Goal: Task Accomplishment & Management: Manage account settings

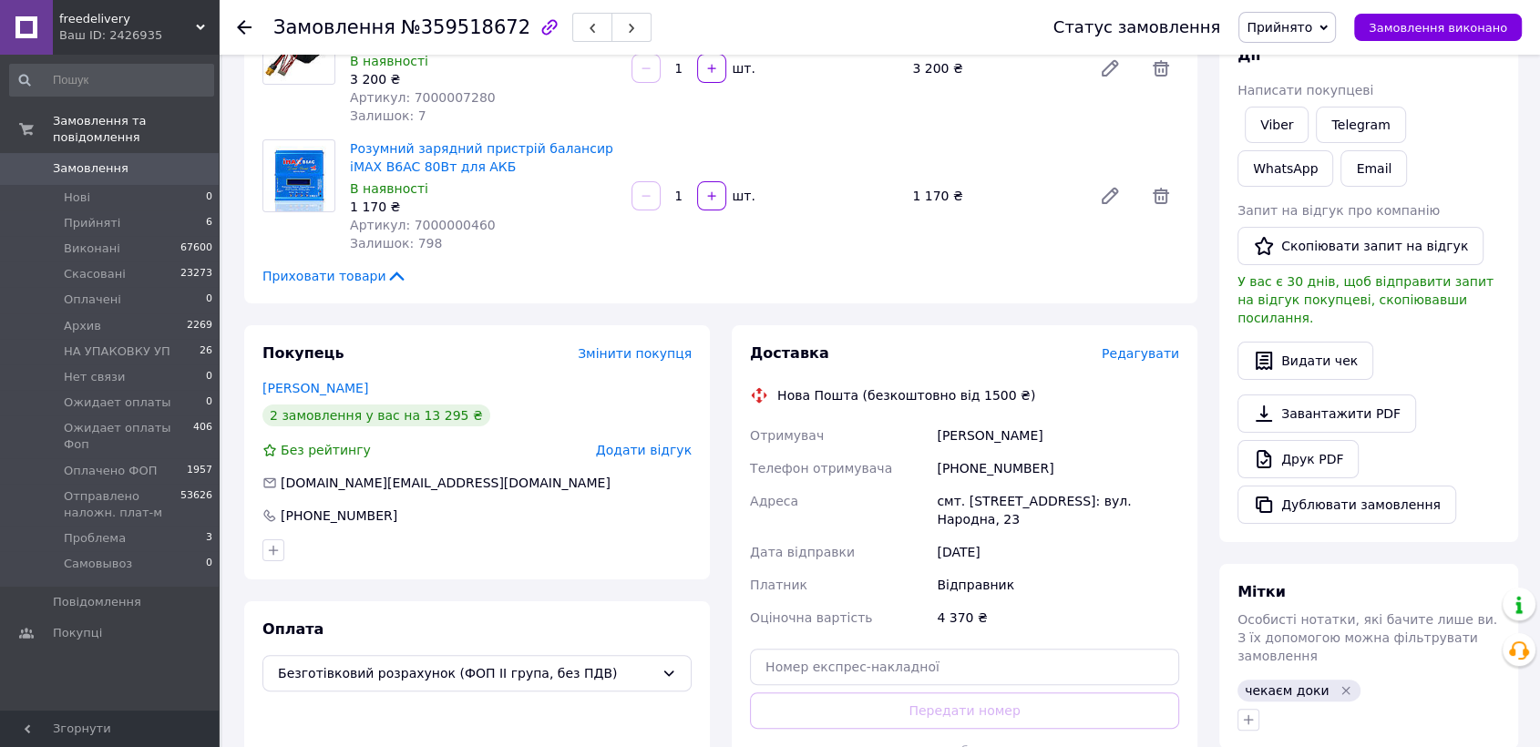
scroll to position [288, 0]
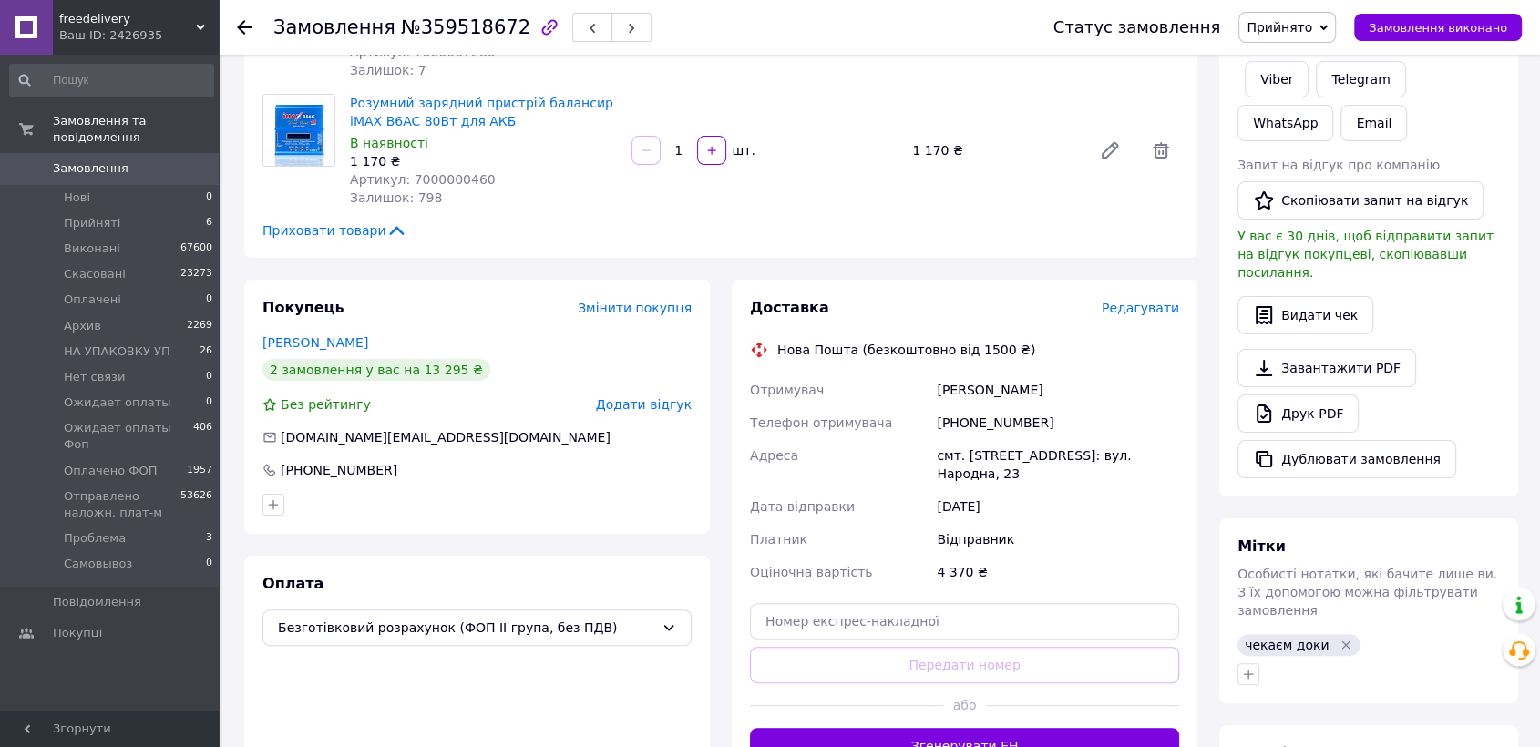
click at [1297, 31] on span "Прийнято" at bounding box center [1279, 27] width 66 height 15
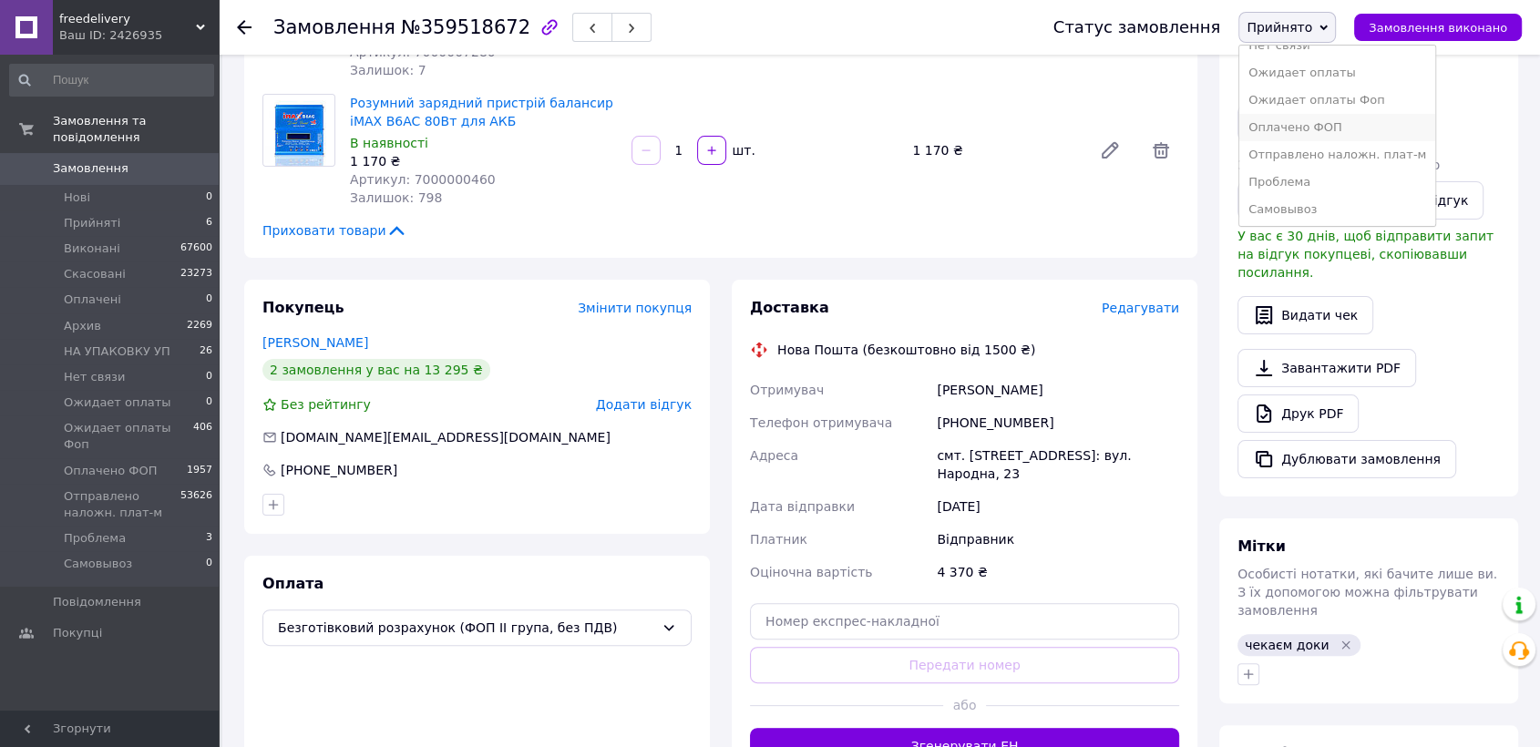
scroll to position [156, 0]
click at [1325, 96] on li "Ожидает оплаты Фоп" at bounding box center [1337, 99] width 196 height 27
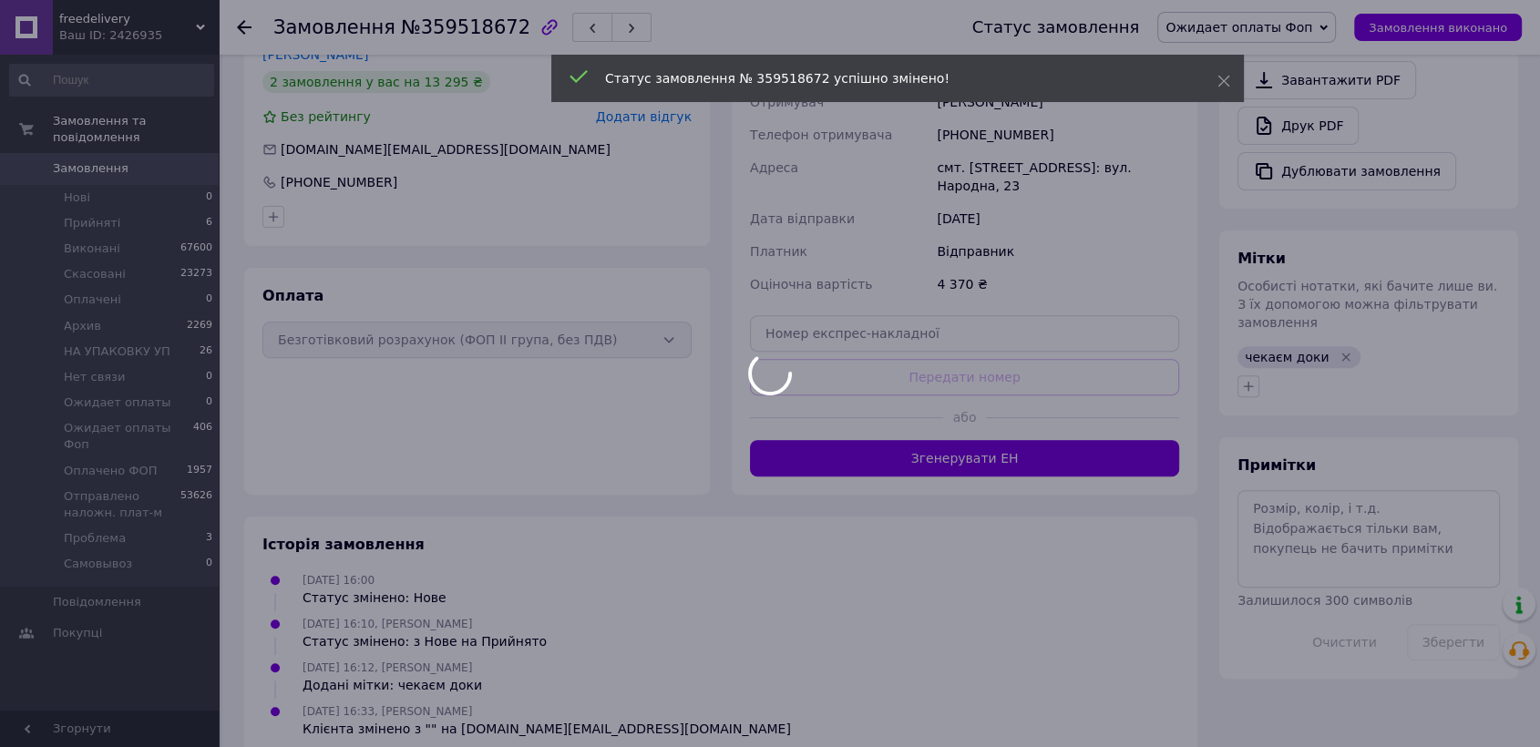
scroll to position [588, 0]
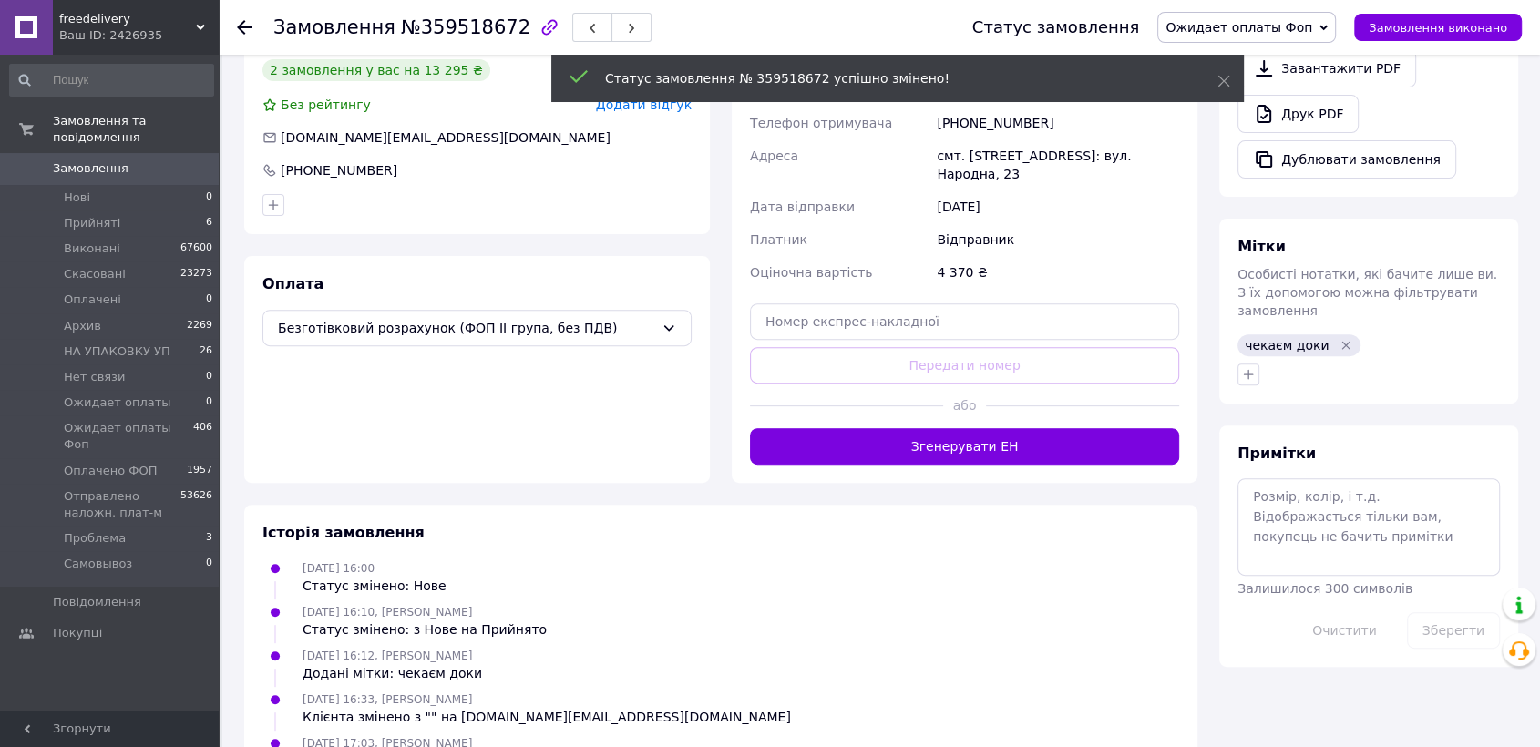
click at [1342, 341] on icon "Видалити мітку" at bounding box center [1346, 345] width 8 height 8
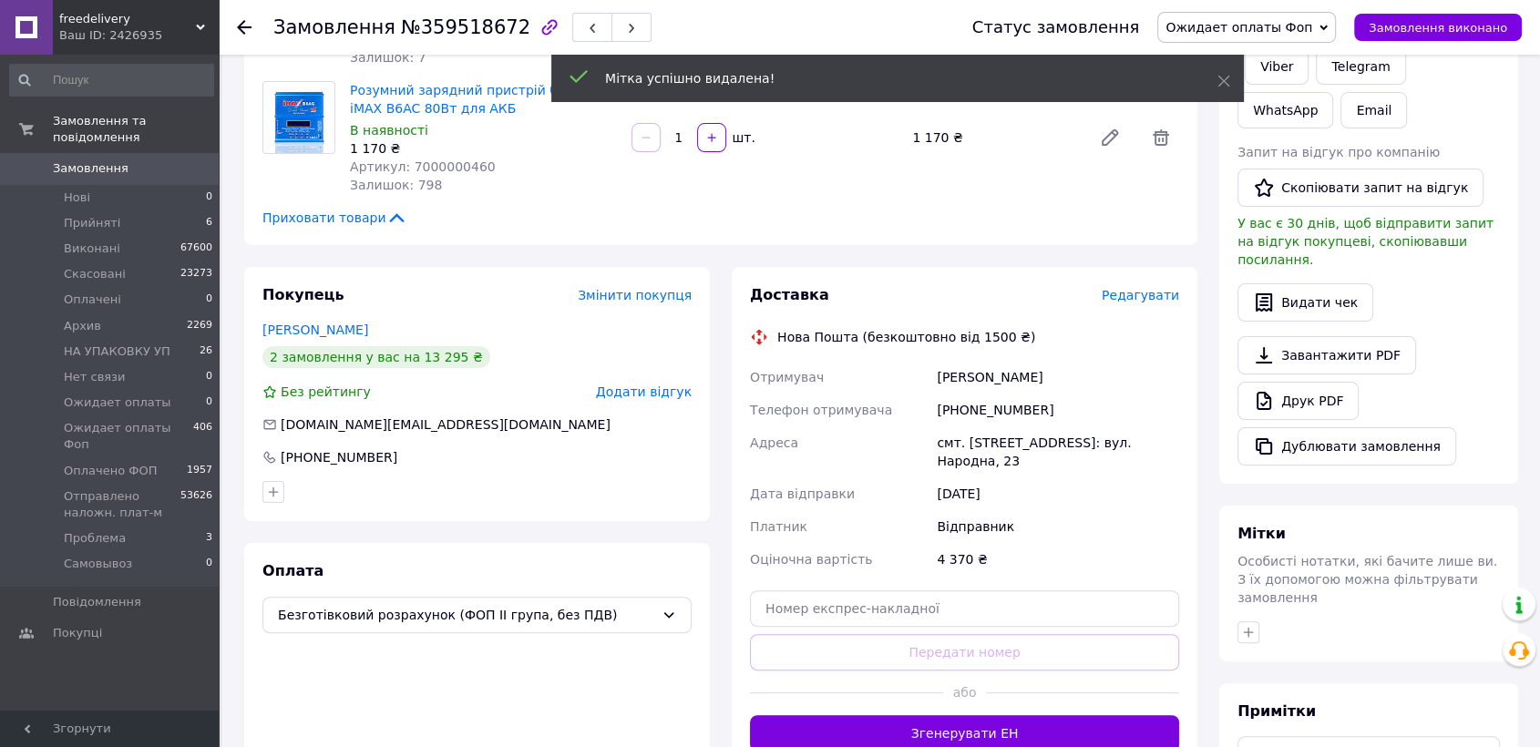
scroll to position [182, 0]
